Goal: Task Accomplishment & Management: Use online tool/utility

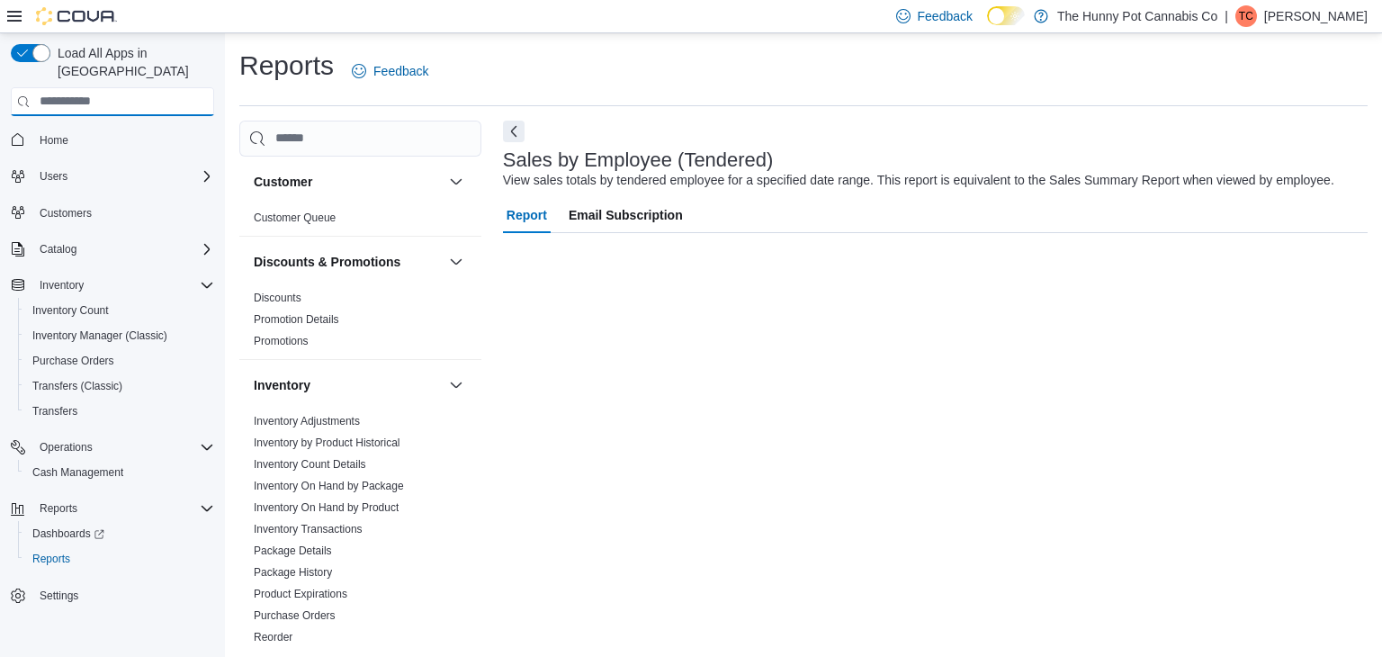
click at [126, 87] on input "search" at bounding box center [112, 101] width 203 height 29
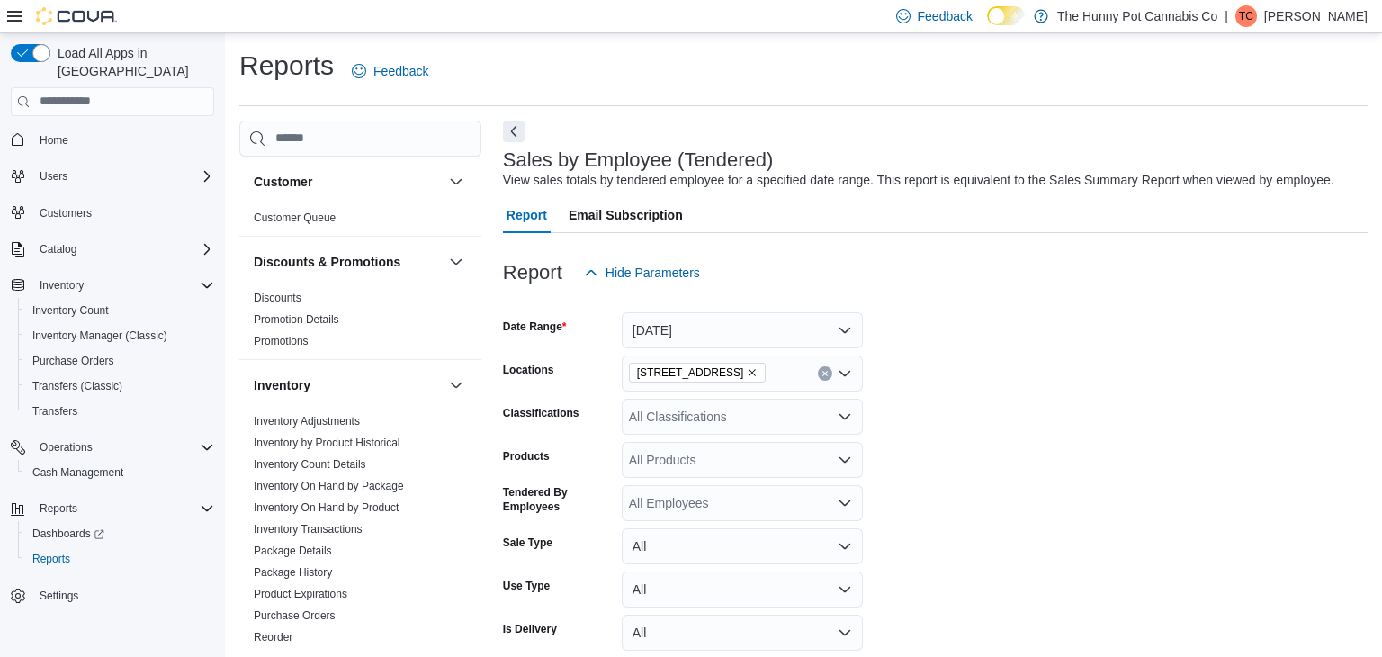
click at [1198, 364] on form "Date Range Today Locations 334 Wellington Rd Classifications All Classification…" at bounding box center [935, 496] width 865 height 410
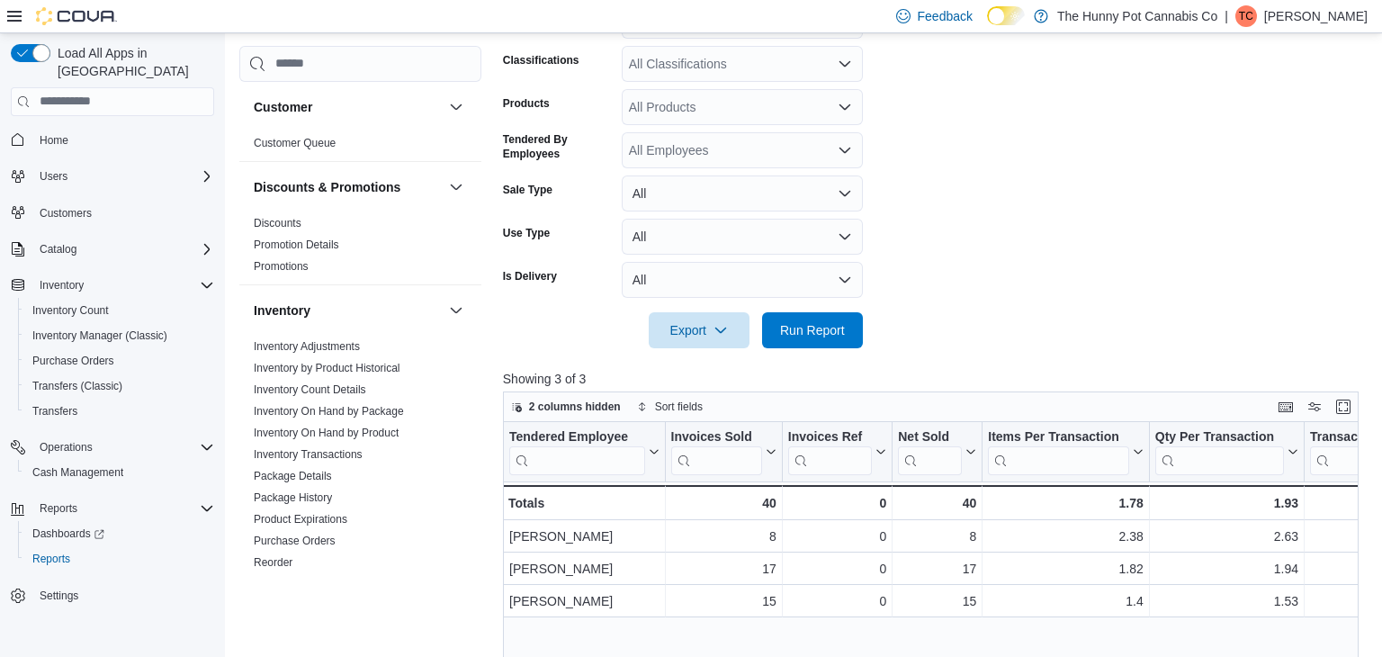
scroll to position [355, 0]
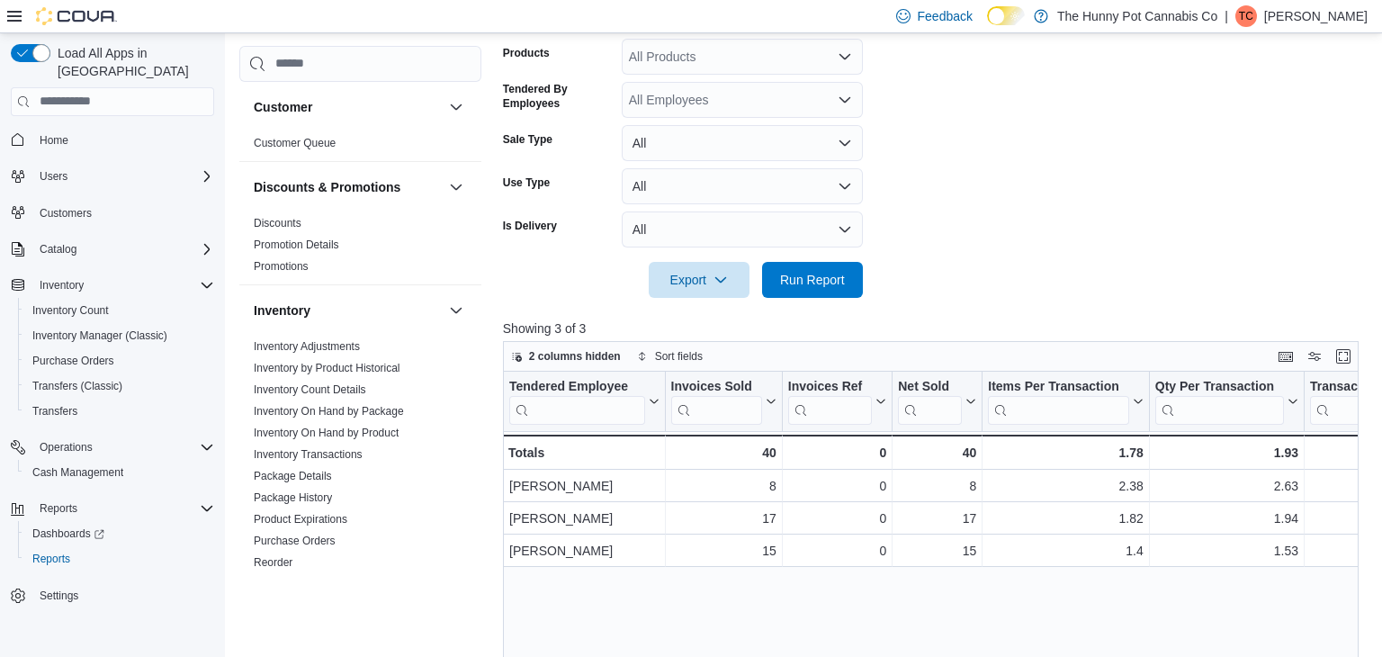
click at [112, 129] on span "Home" at bounding box center [123, 140] width 182 height 22
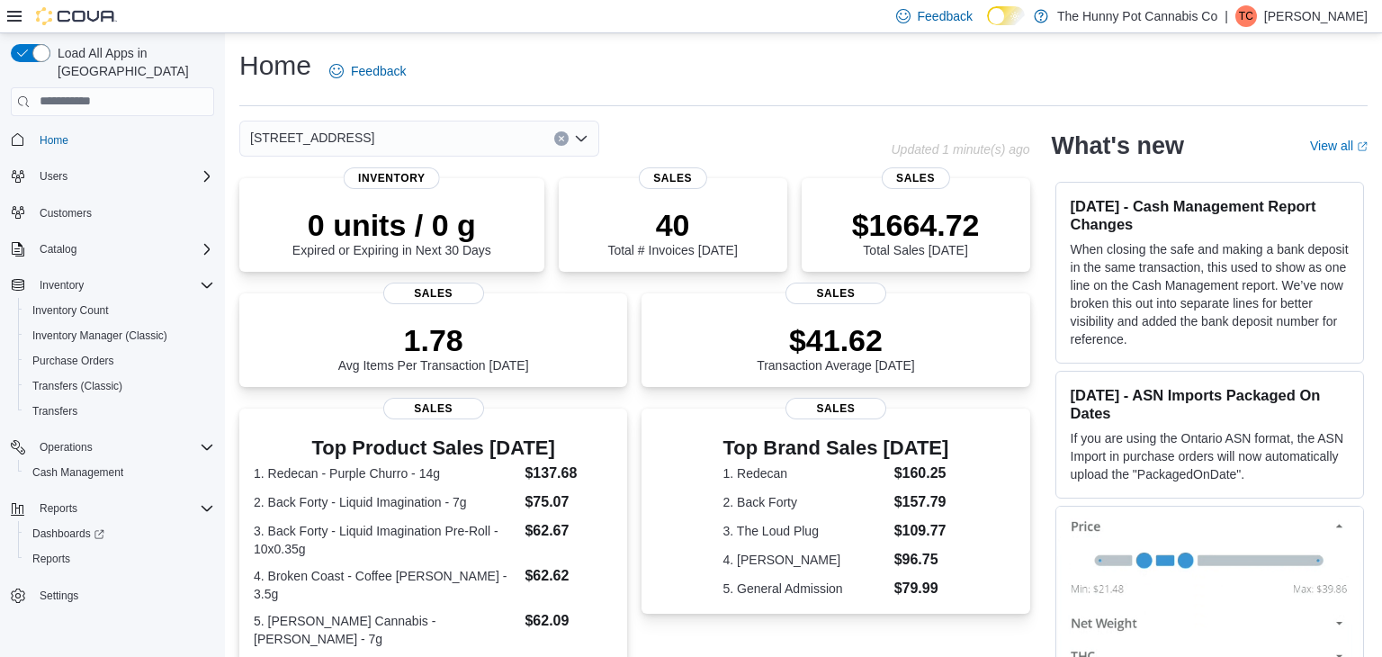
click at [0, 428] on div "Load All Apps in [GEOGRAPHIC_DATA] Home Users Customers Catalog Inventory Inven…" at bounding box center [112, 348] width 225 height 631
click at [72, 328] on span "Inventory Manager (Classic)" at bounding box center [99, 335] width 135 height 14
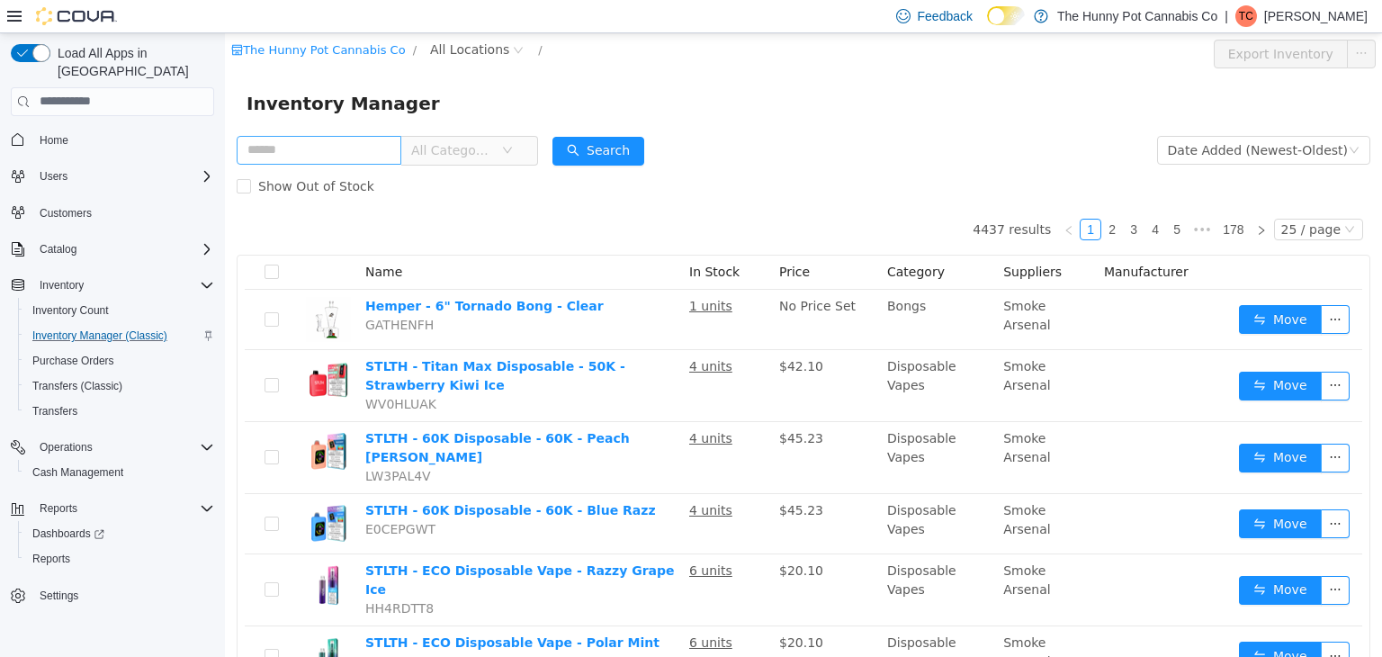
click at [381, 149] on input "text" at bounding box center [319, 149] width 165 height 29
click at [456, 76] on div "Inventory Manager" at bounding box center [803, 103] width 1157 height 58
click at [373, 140] on input "text" at bounding box center [319, 149] width 165 height 29
click at [471, 52] on span "All Locations" at bounding box center [469, 49] width 79 height 20
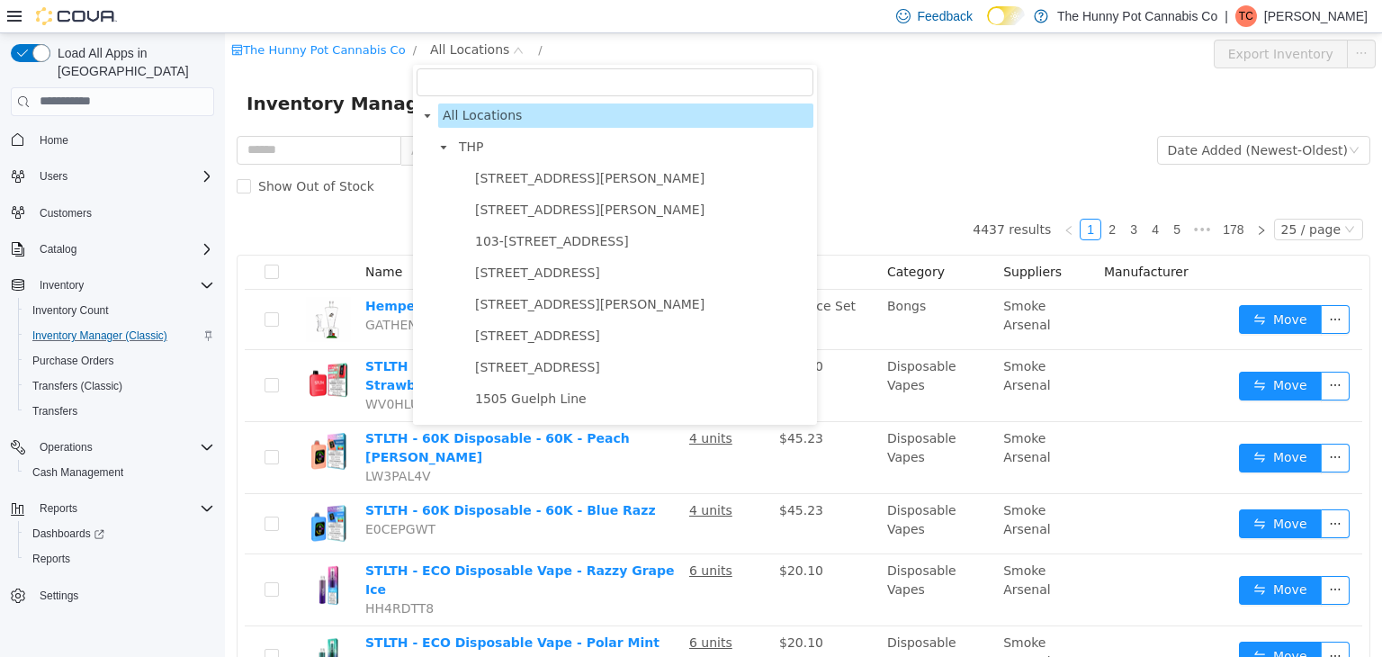
click at [471, 76] on input "filter select" at bounding box center [615, 81] width 397 height 28
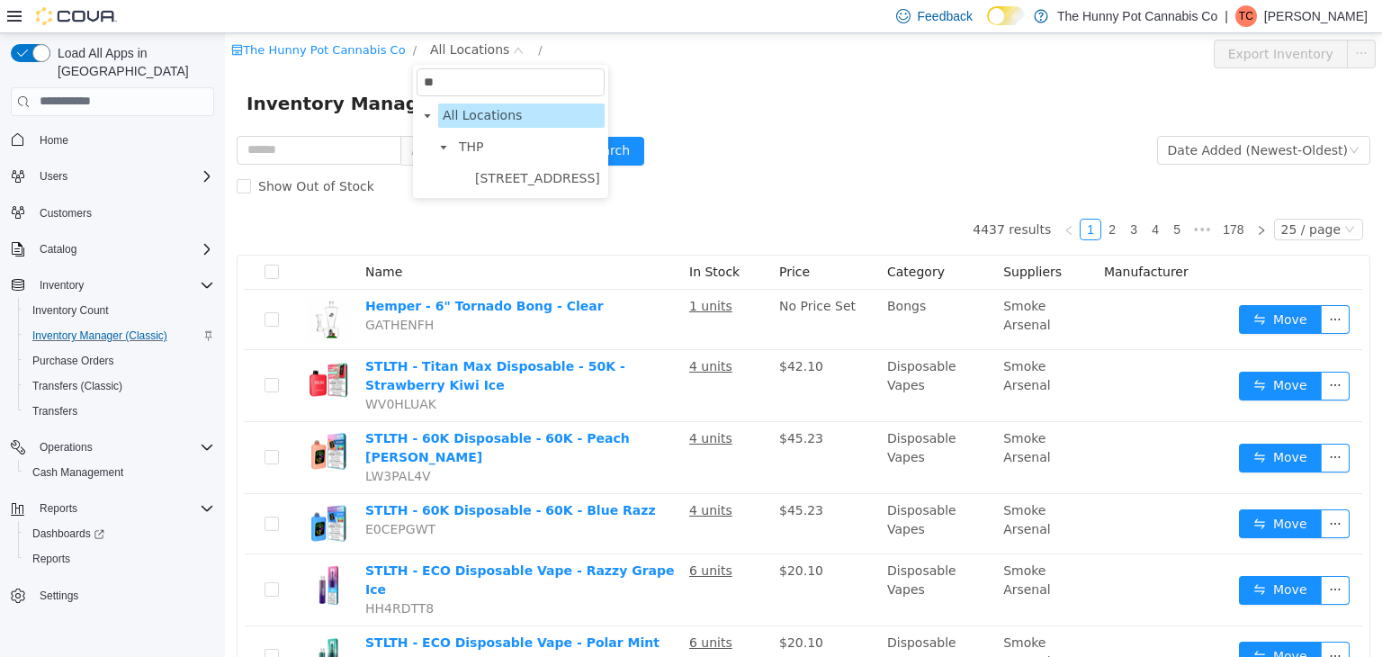
type input "***"
click at [497, 175] on span "[STREET_ADDRESS]" at bounding box center [537, 177] width 125 height 14
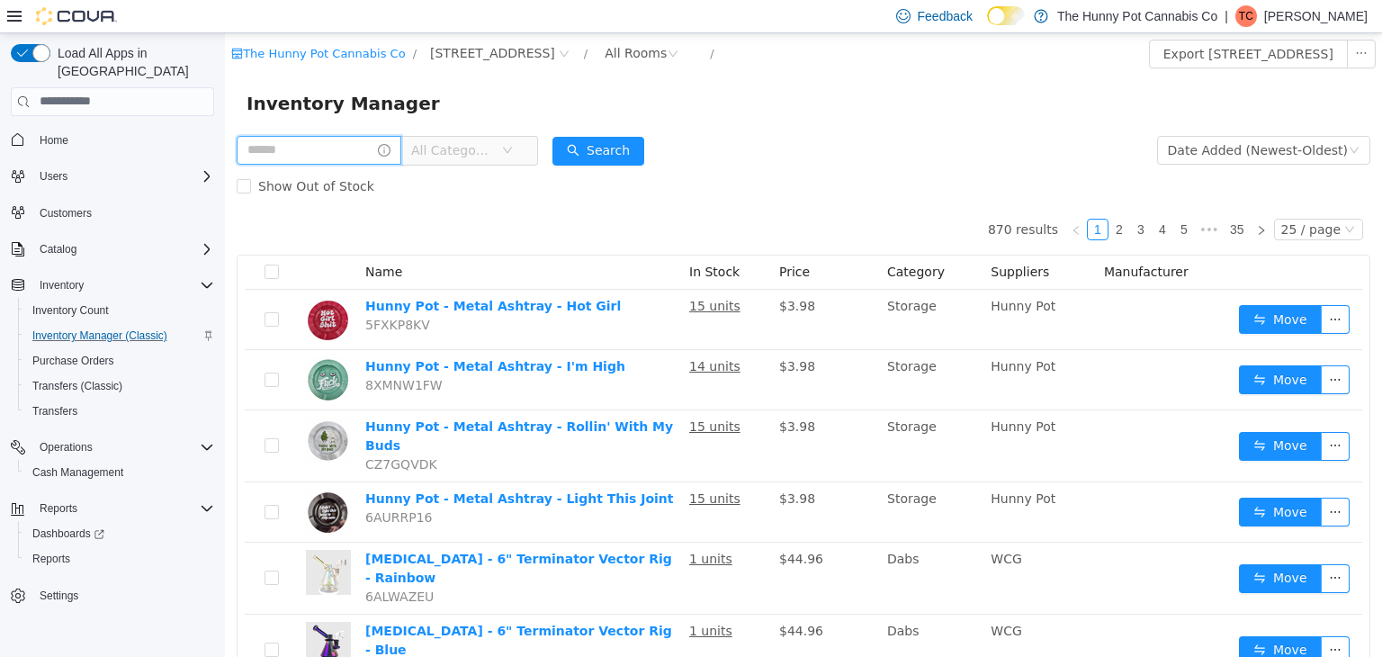
click at [342, 141] on input "text" at bounding box center [319, 149] width 165 height 29
type input "******"
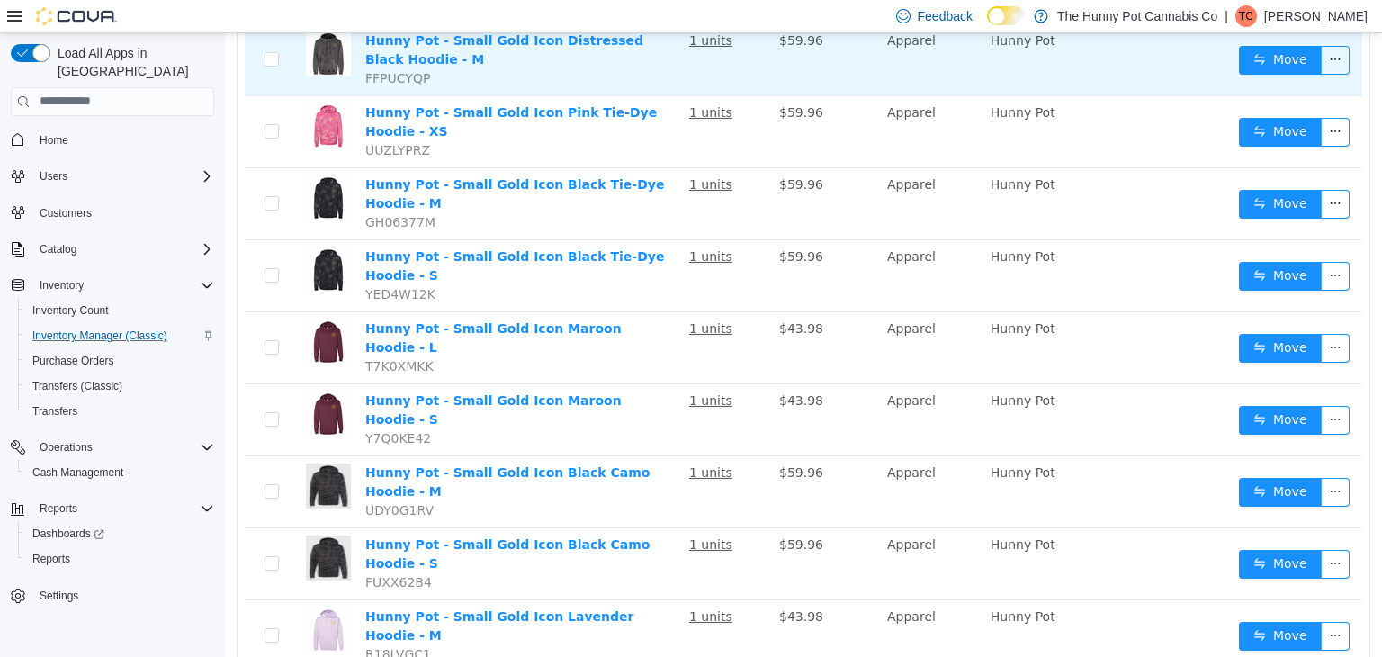
scroll to position [426, 0]
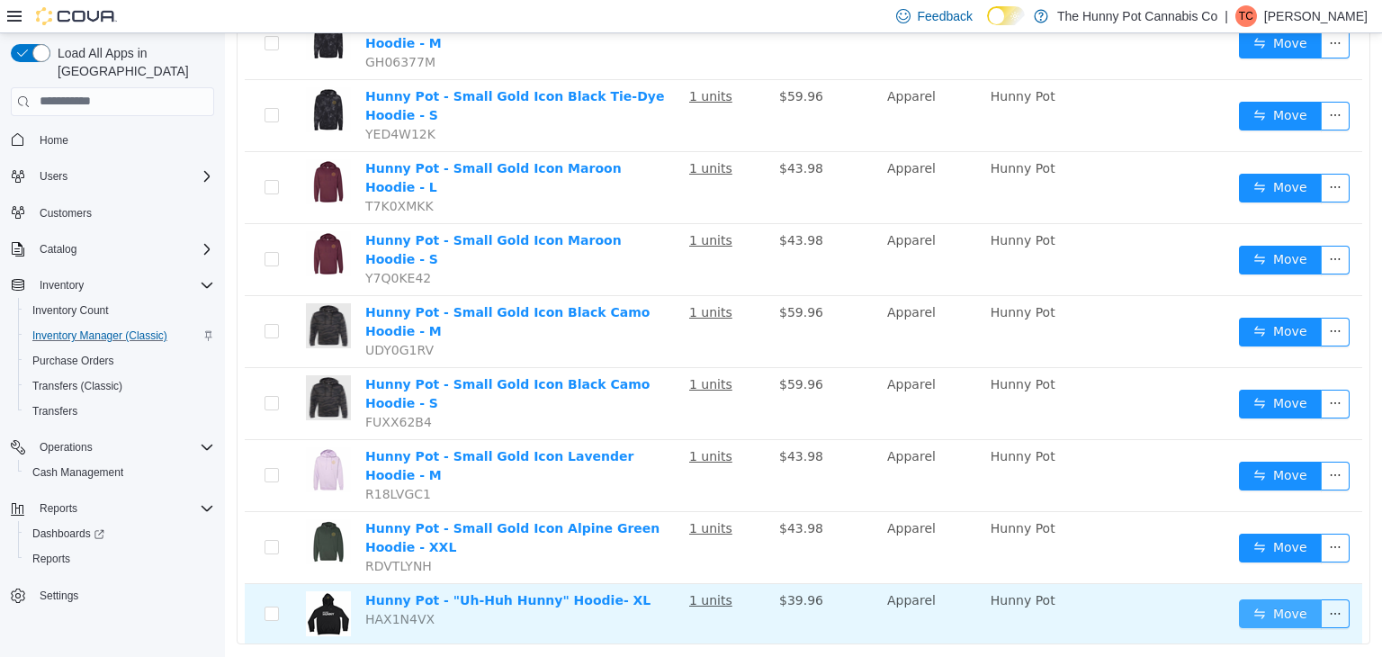
click at [1249, 598] on button "Move" at bounding box center [1280, 612] width 83 height 29
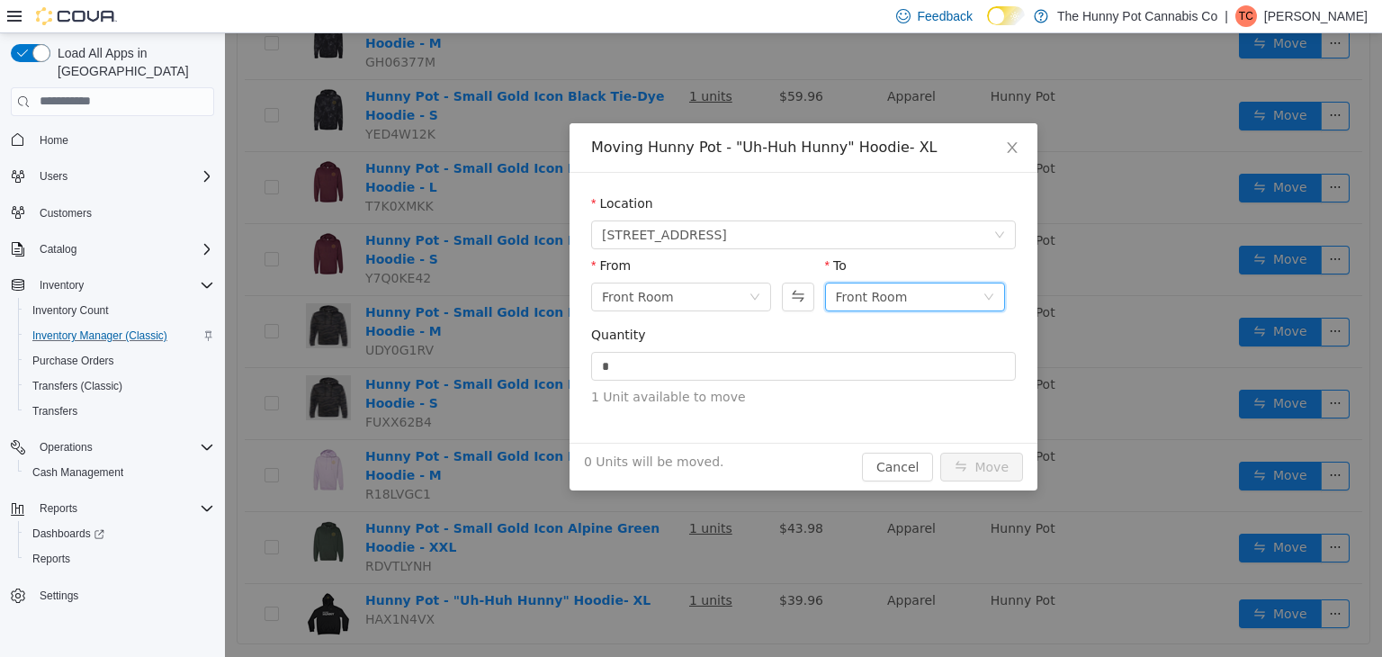
click at [859, 295] on div "Front Room" at bounding box center [872, 295] width 72 height 27
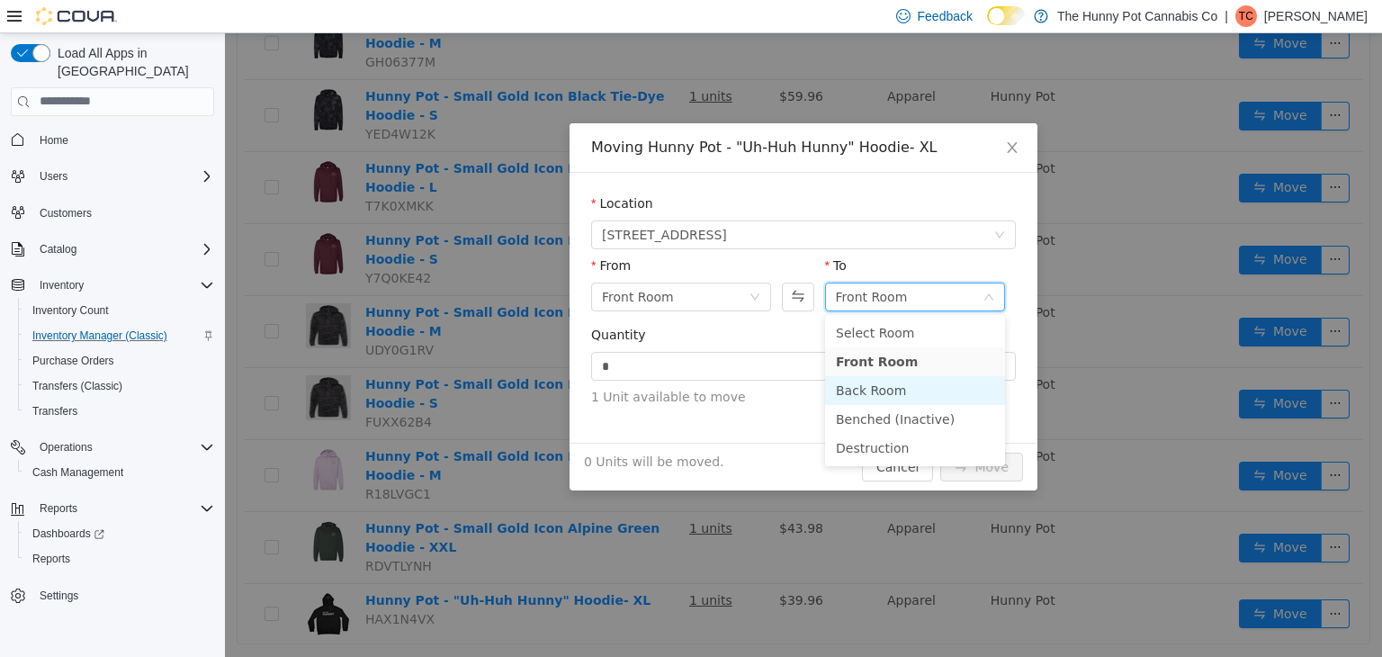
click at [865, 383] on li "Back Room" at bounding box center [915, 389] width 180 height 29
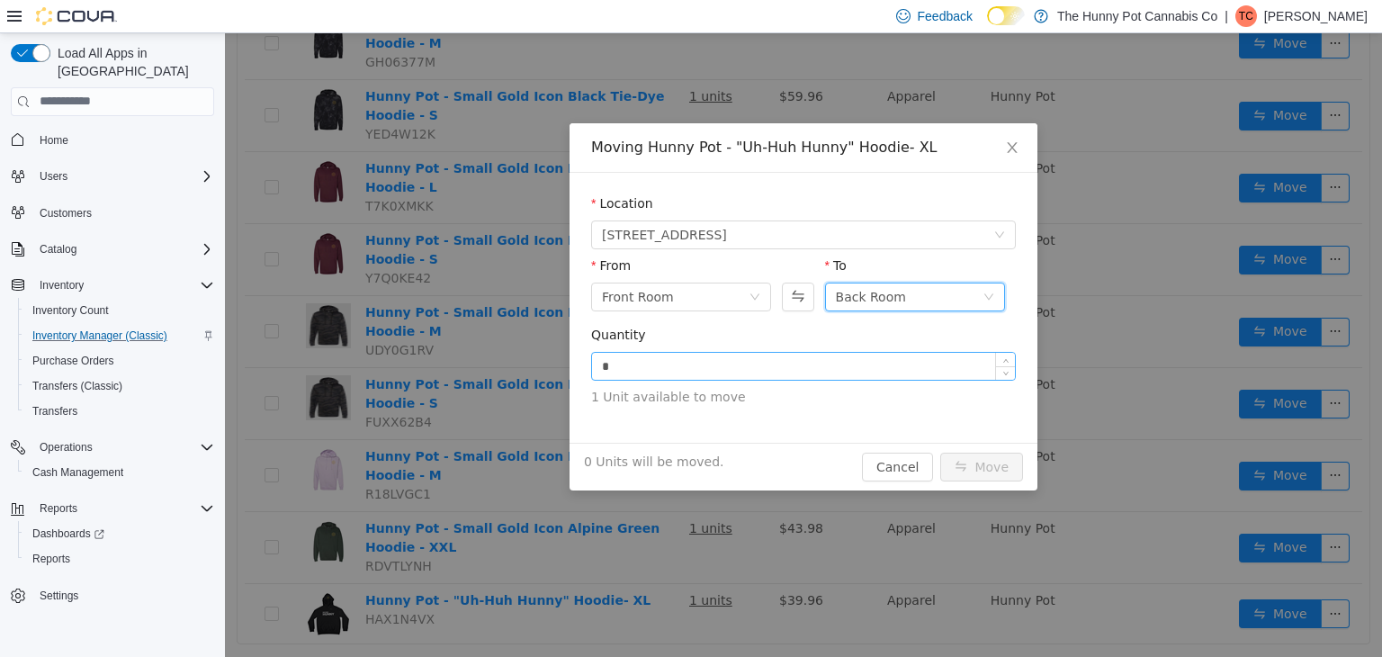
click at [726, 361] on input "*" at bounding box center [803, 365] width 423 height 27
type input "*"
click at [924, 291] on div "Back Room" at bounding box center [909, 295] width 147 height 27
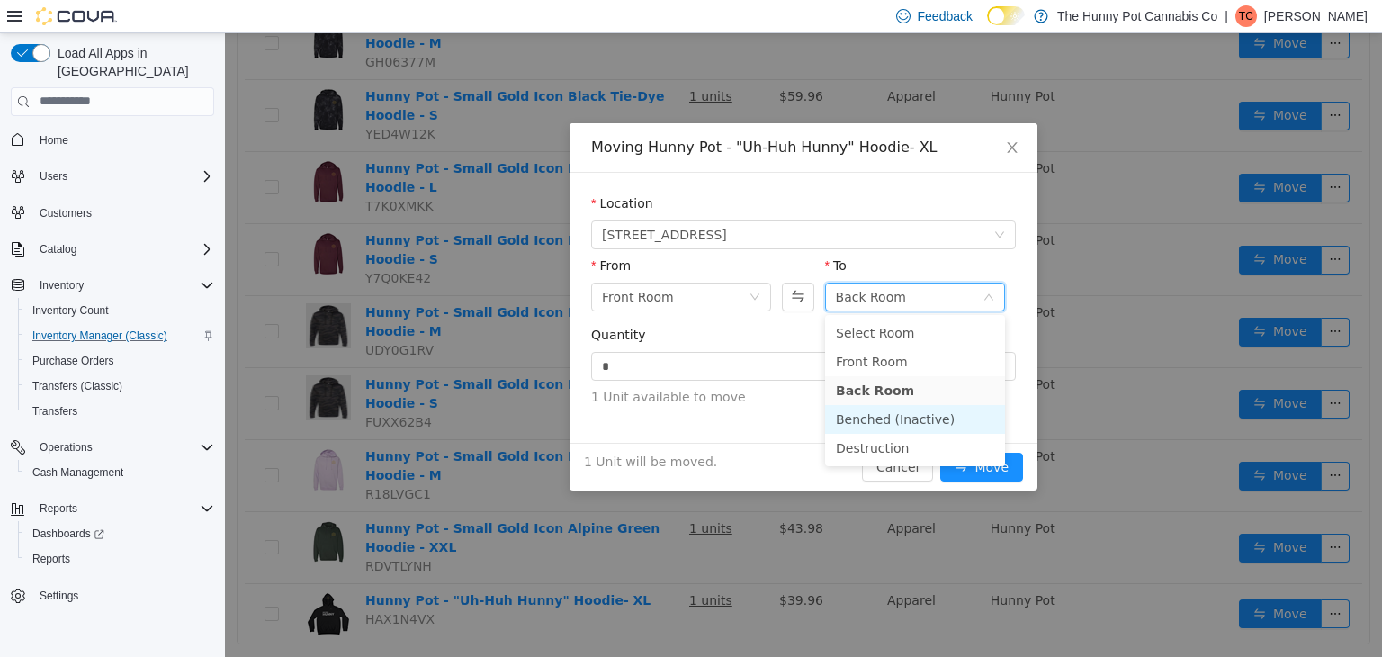
click at [896, 417] on li "Benched (Inactive)" at bounding box center [915, 418] width 180 height 29
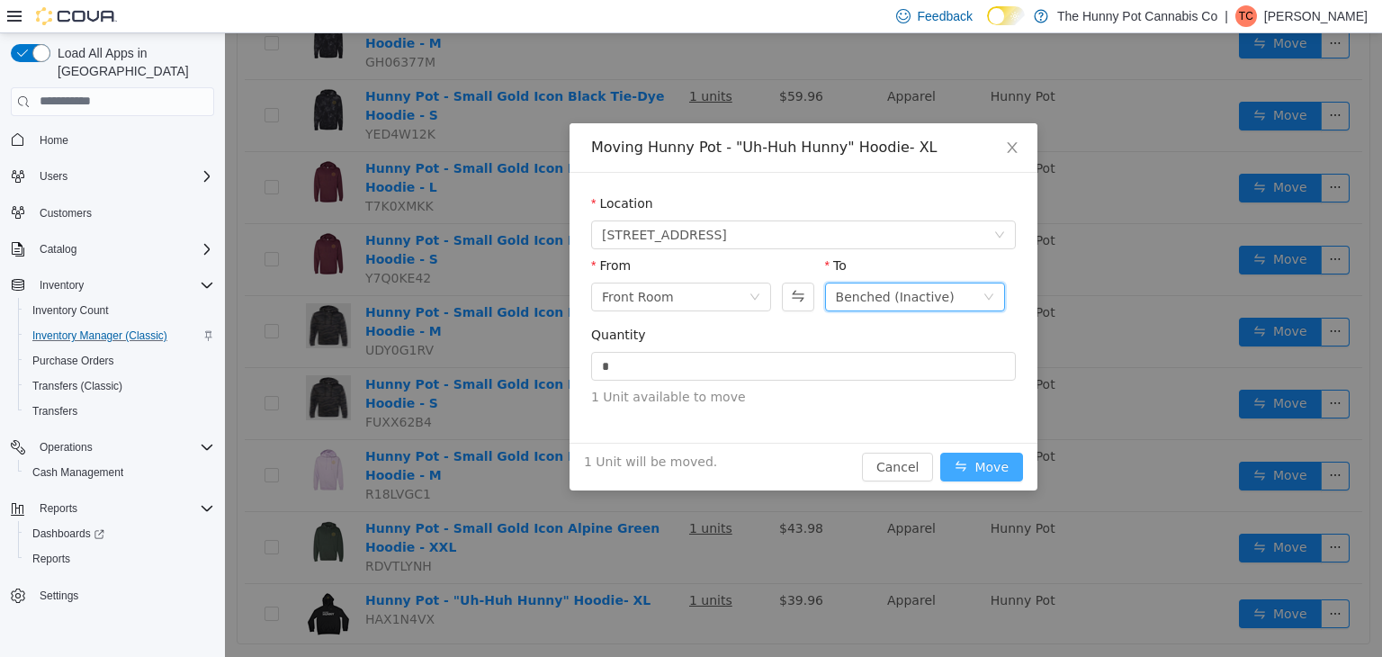
click at [987, 459] on button "Move" at bounding box center [981, 466] width 83 height 29
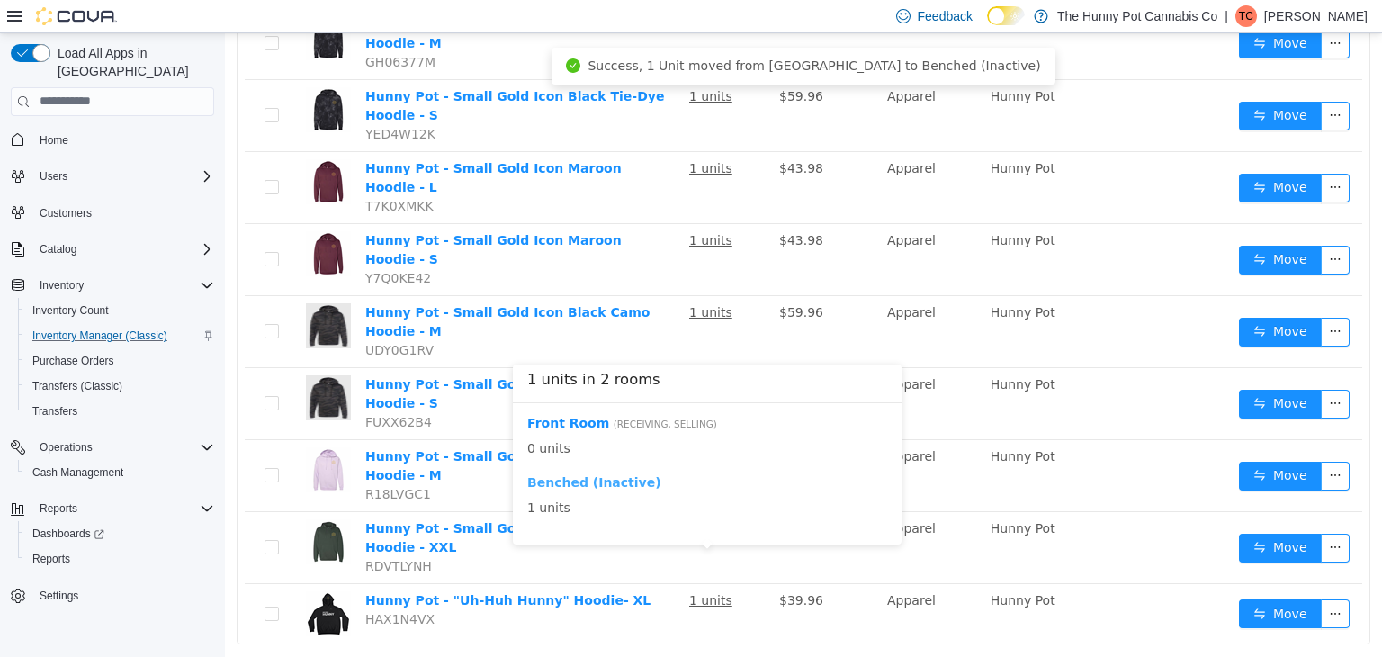
click at [577, 478] on b "Benched (Inactive)" at bounding box center [594, 481] width 134 height 14
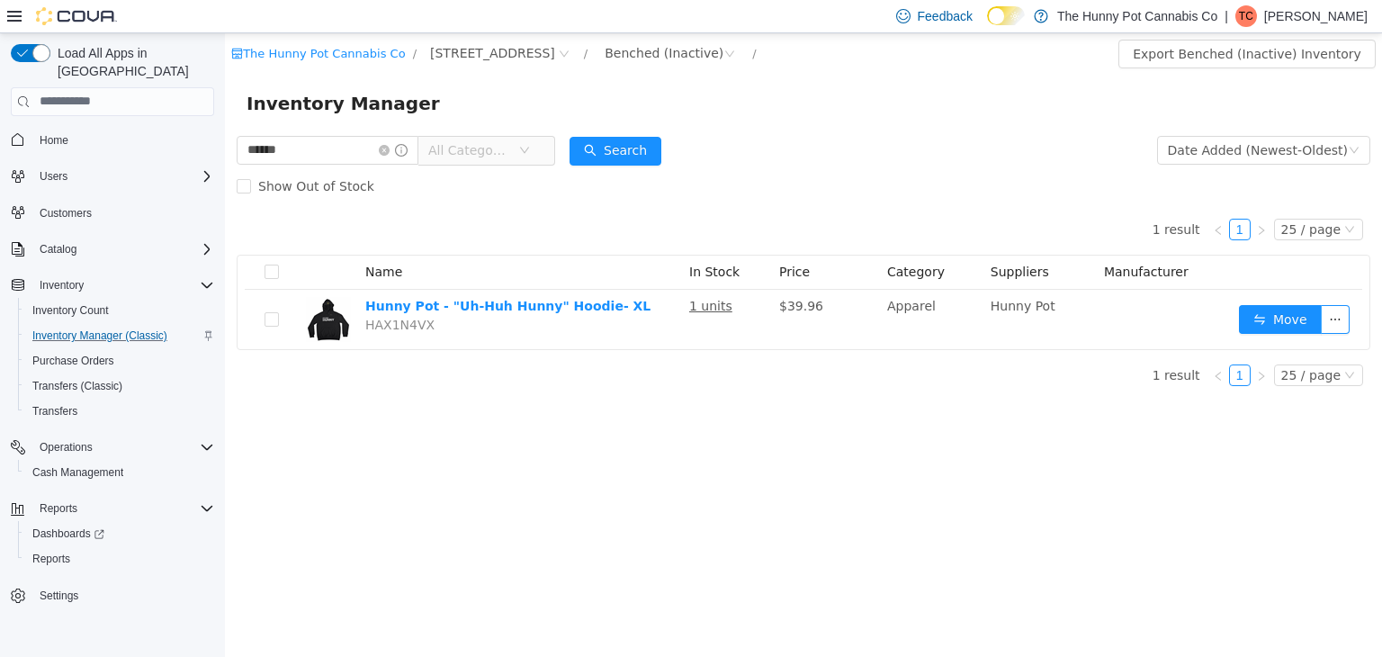
click at [948, 157] on form "****** All Categories Date Added (Newest-Oldest) Search Show Out of Stock" at bounding box center [804, 167] width 1134 height 72
click at [53, 133] on span "Home" at bounding box center [54, 140] width 29 height 14
